Goal: Find specific page/section: Find specific page/section

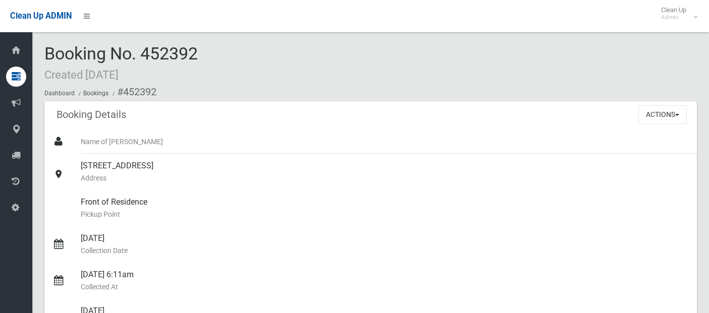
scroll to position [458, 0]
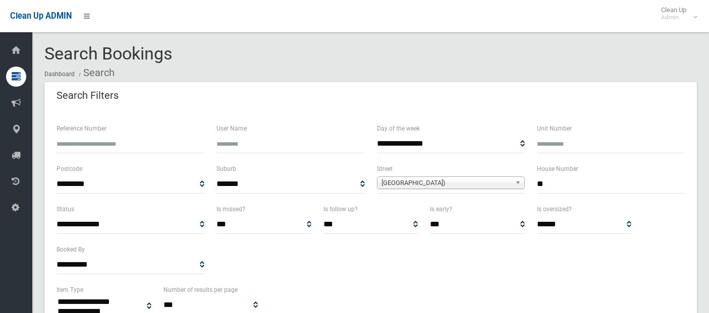
select select
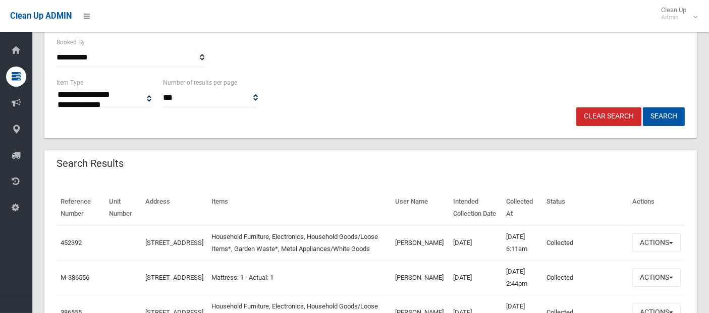
scroll to position [207, 0]
click at [599, 116] on link "Clear Search" at bounding box center [608, 116] width 65 height 19
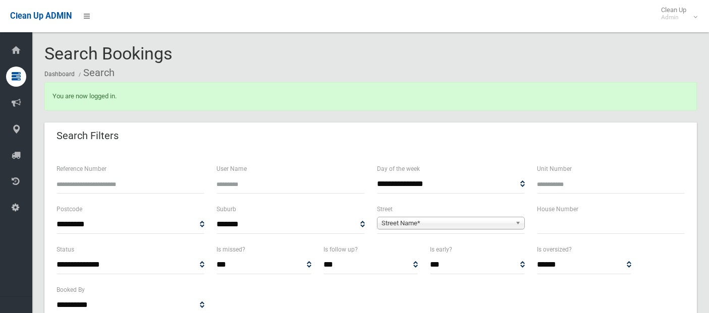
select select
click at [434, 222] on span "Street Name*" at bounding box center [447, 224] width 130 height 12
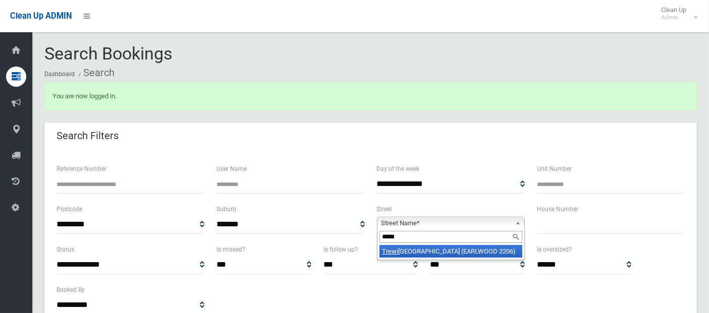
type input "*****"
click at [441, 250] on li "Trewi [STREET_ADDRESS])" at bounding box center [450, 251] width 143 height 13
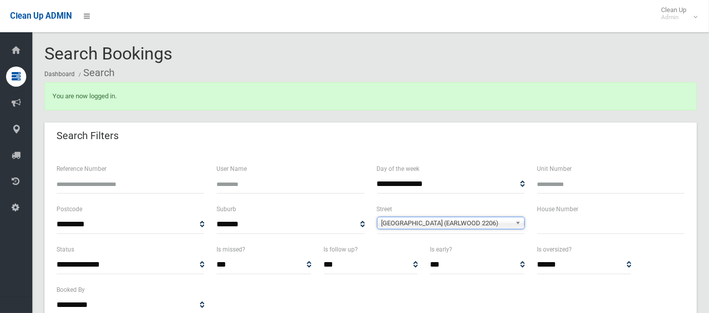
click at [550, 229] on input "text" at bounding box center [611, 224] width 148 height 19
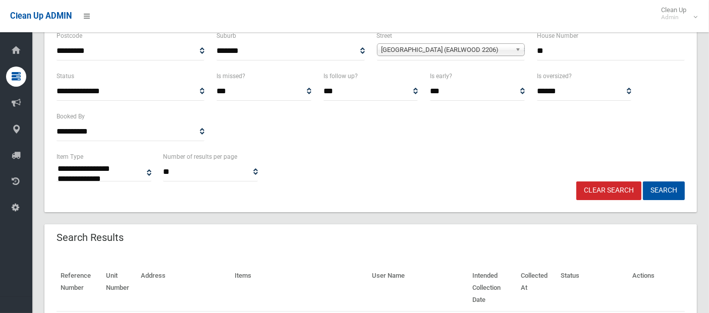
scroll to position [180, 0]
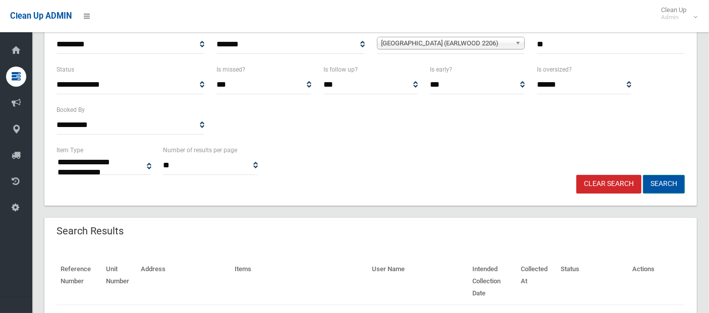
type input "**"
click at [658, 183] on button "Search" at bounding box center [664, 184] width 42 height 19
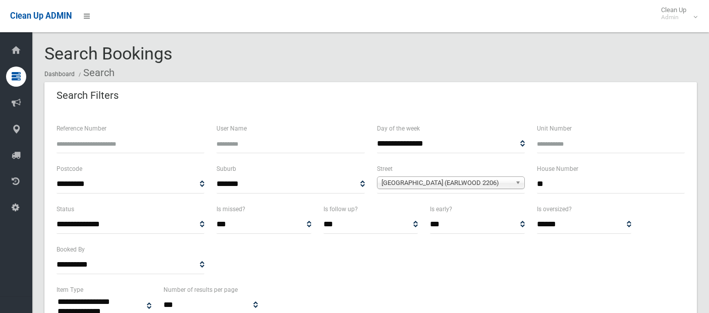
select select
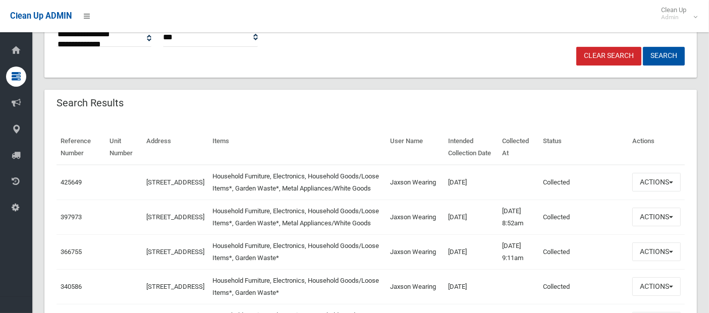
scroll to position [267, 0]
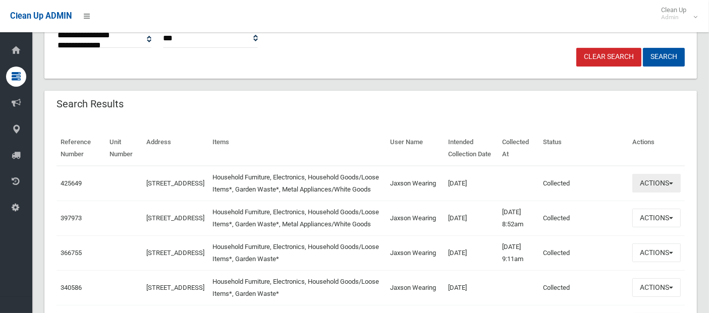
click at [659, 189] on button "Actions" at bounding box center [656, 183] width 48 height 19
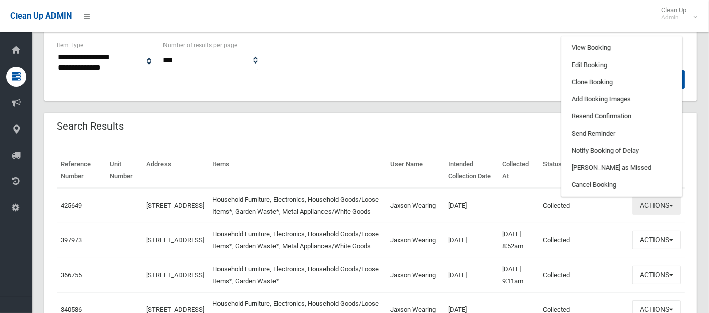
scroll to position [241, 0]
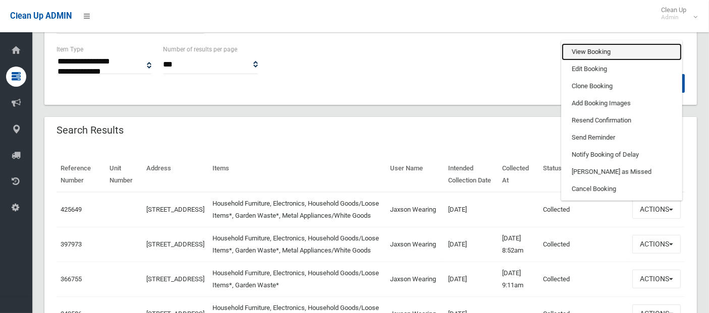
click at [602, 59] on link "View Booking" at bounding box center [622, 51] width 120 height 17
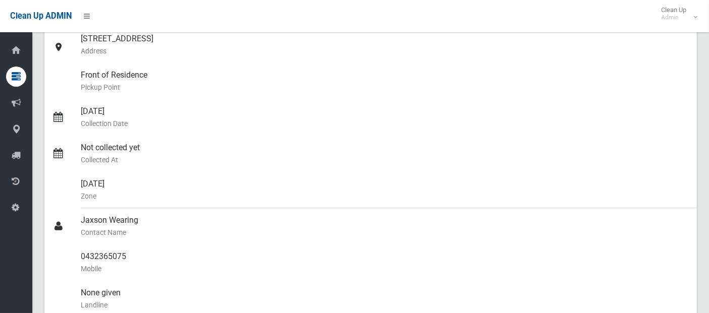
scroll to position [174, 0]
